Goal: Find specific page/section: Find specific page/section

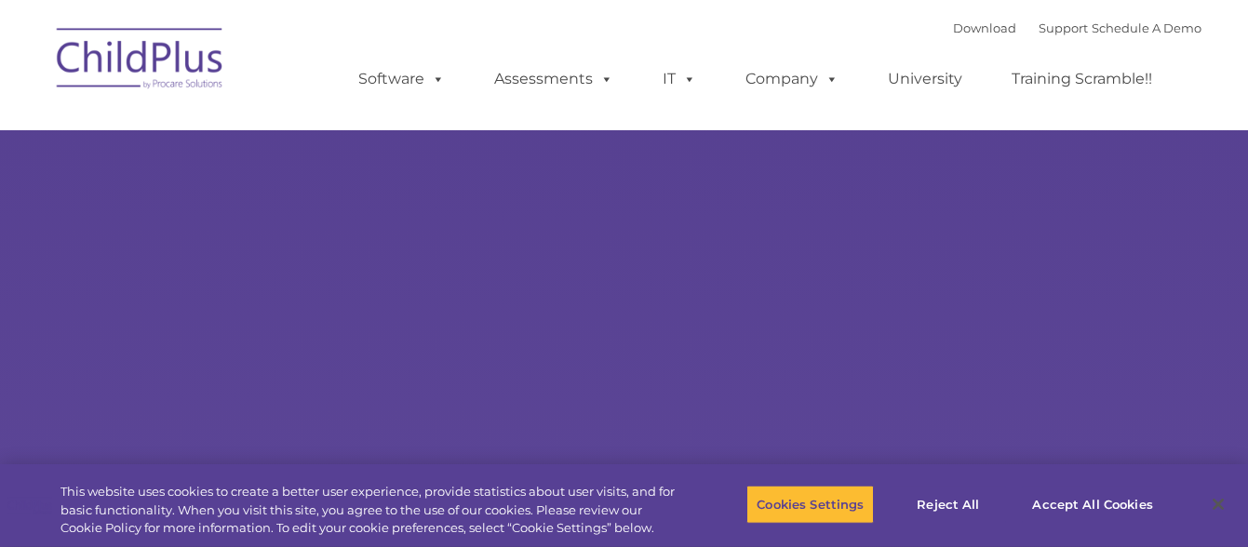
type input ""
select select "MEDIUM"
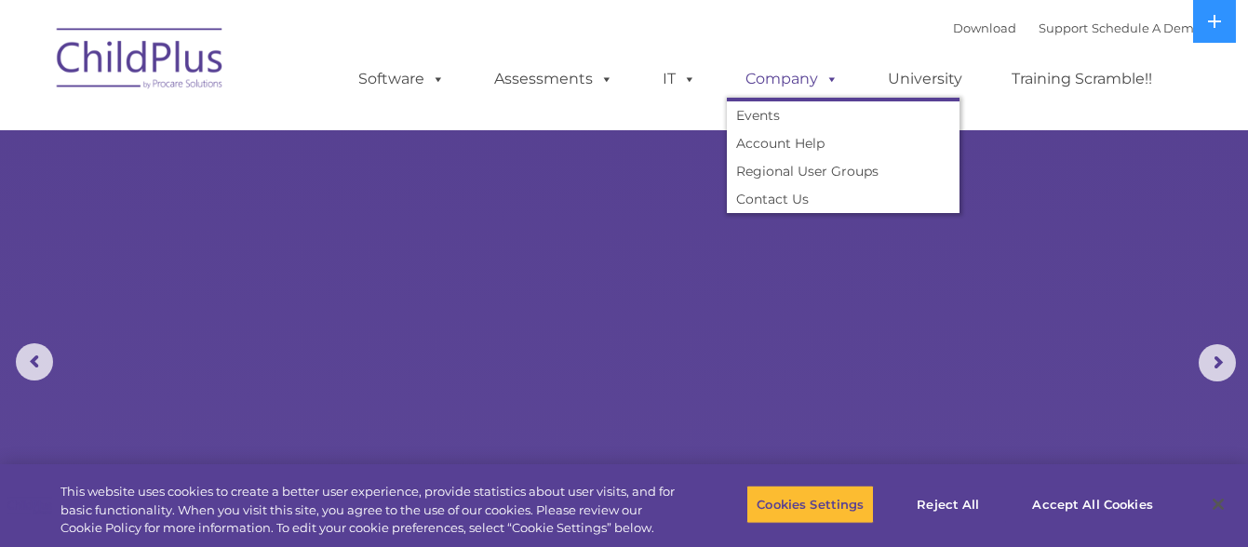
click at [829, 78] on span at bounding box center [828, 79] width 20 height 18
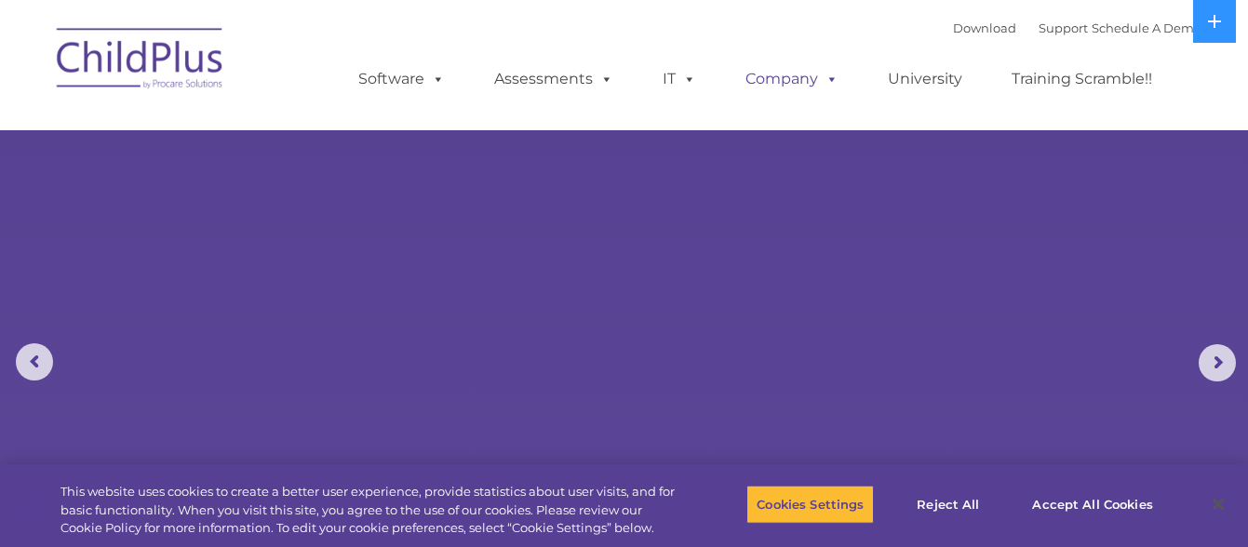
click at [834, 74] on span at bounding box center [828, 79] width 20 height 18
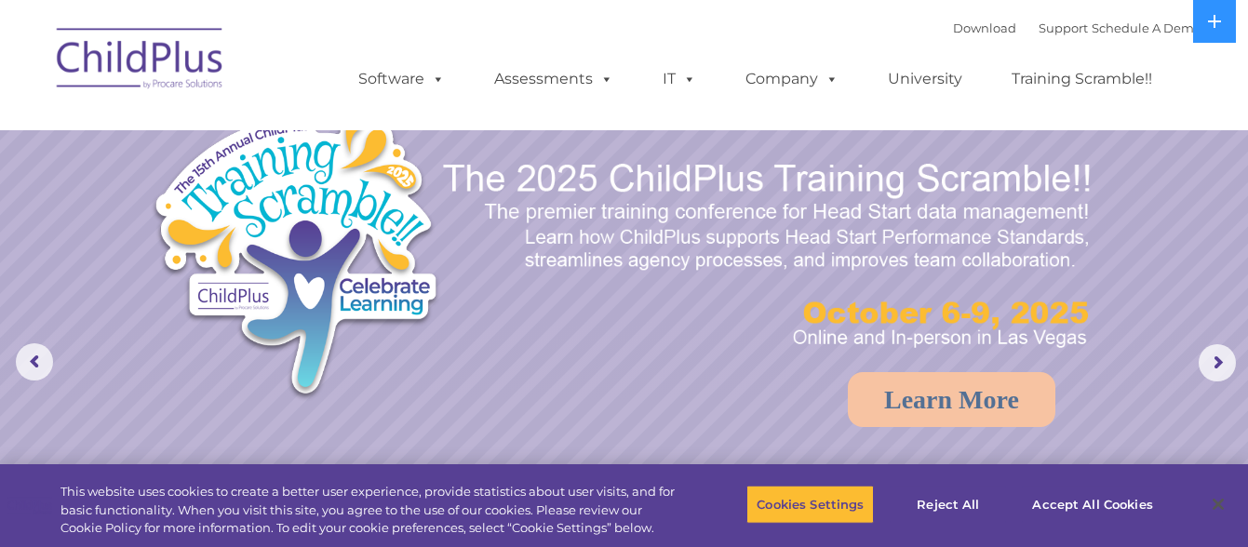
click at [147, 47] on img at bounding box center [140, 61] width 186 height 93
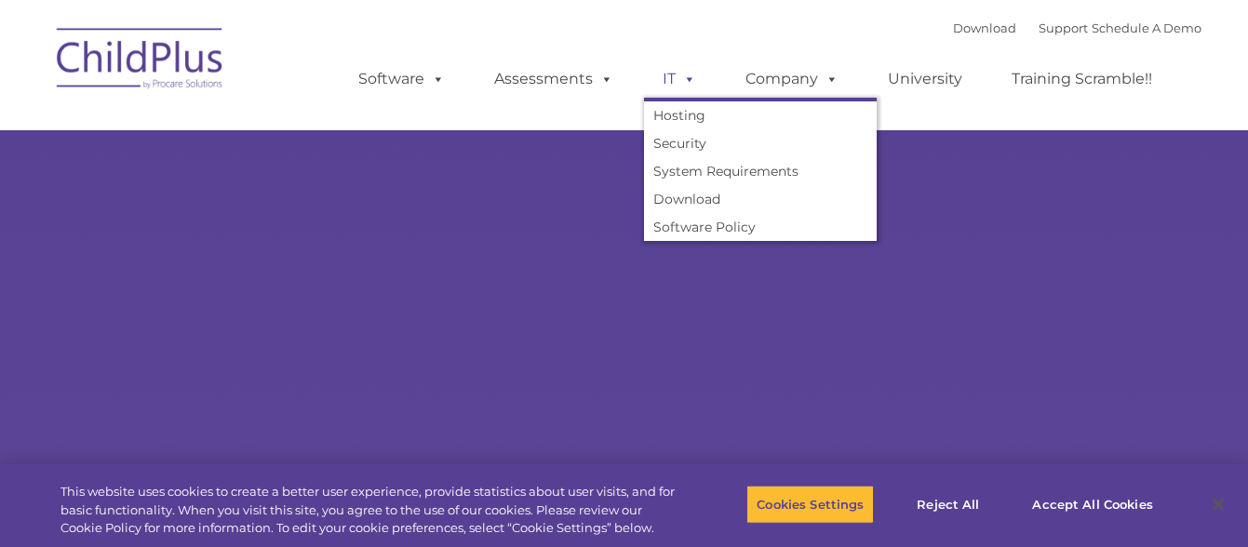
type input ""
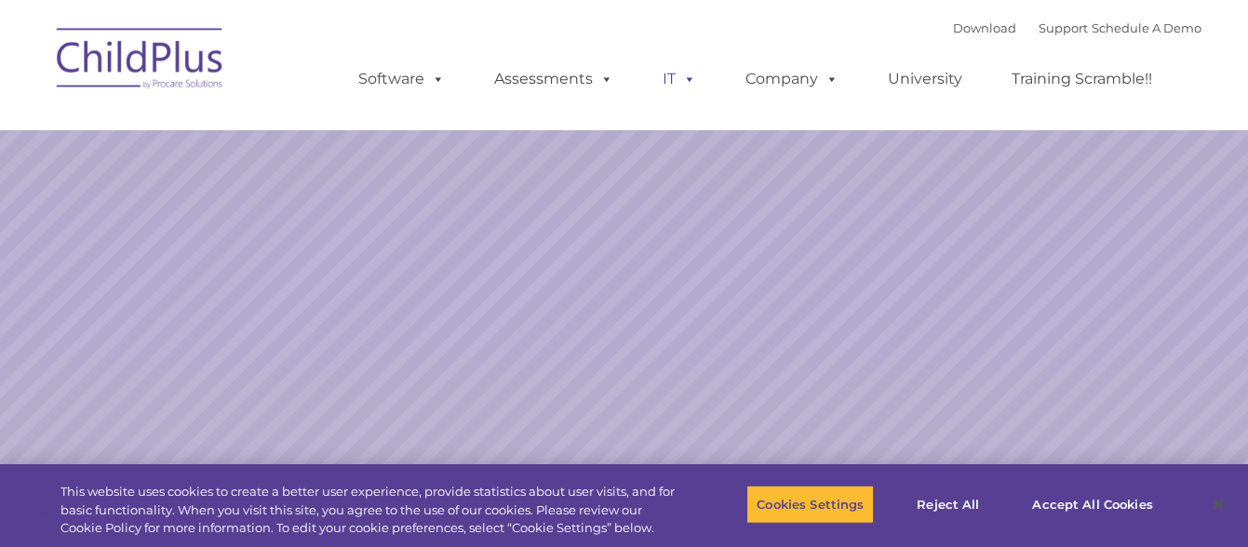
select select "MEDIUM"
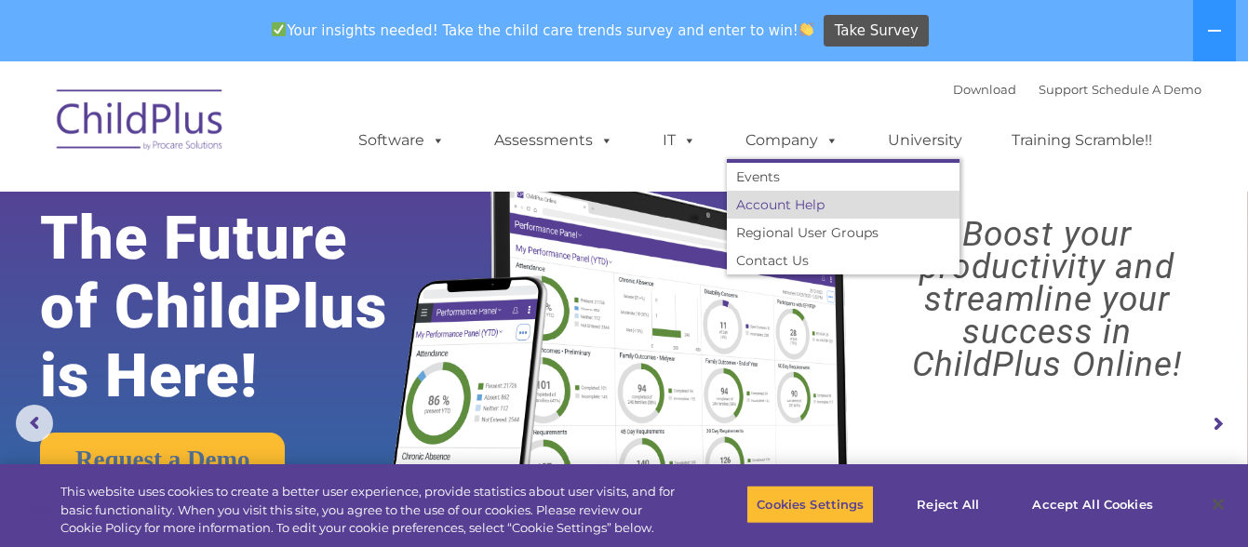
click at [791, 204] on link "Account Help" at bounding box center [843, 205] width 233 height 28
click at [794, 202] on link "Account Help" at bounding box center [843, 205] width 233 height 28
click at [796, 200] on link "Account Help" at bounding box center [843, 205] width 233 height 28
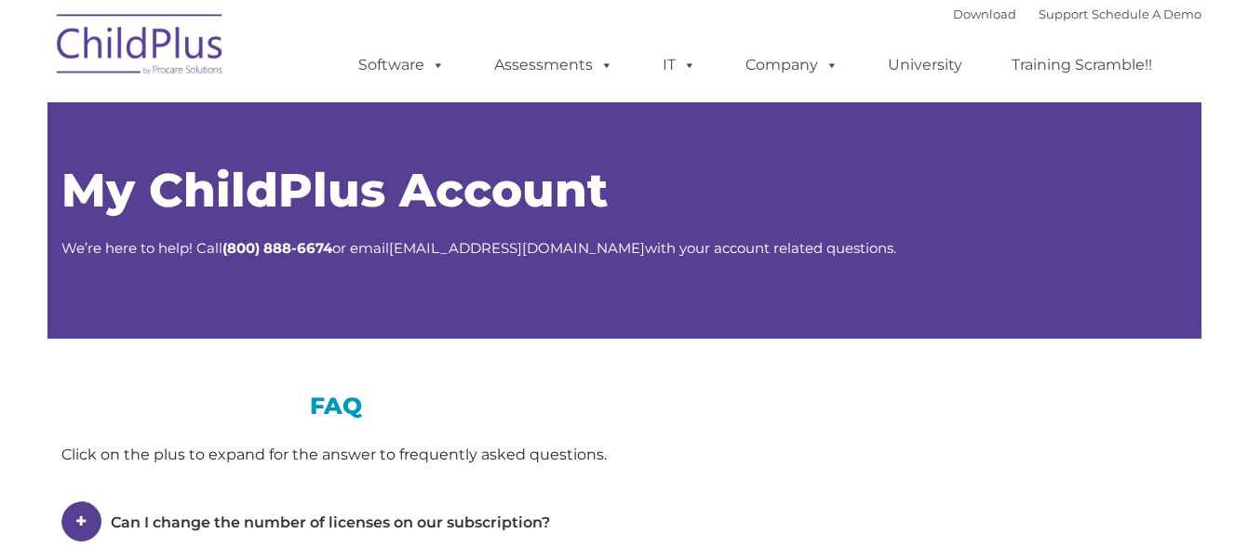
type input ""
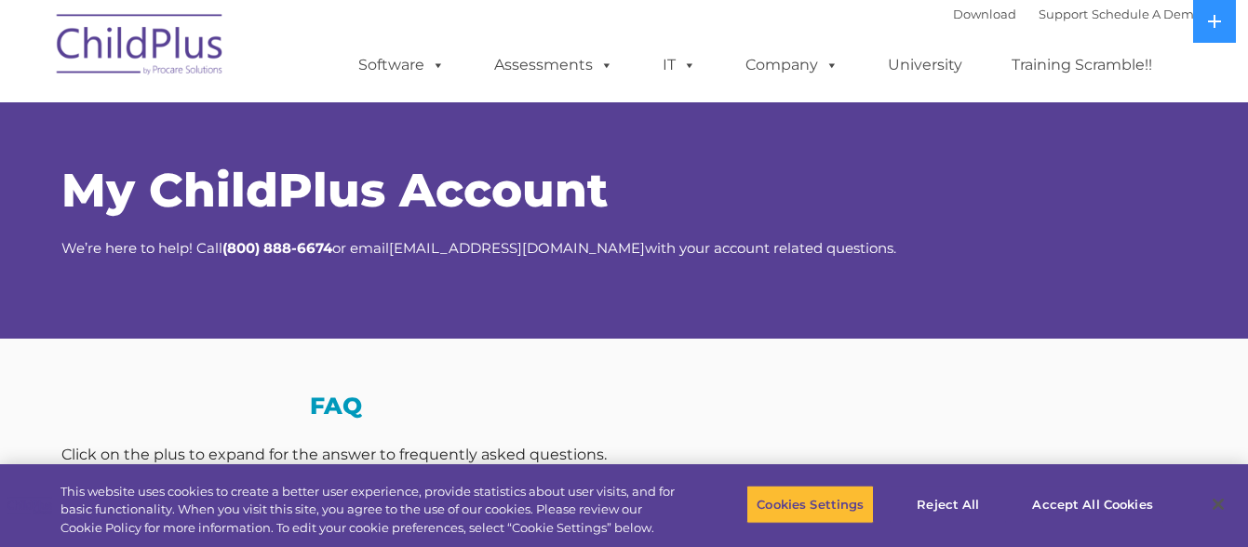
select select "MEDIUM"
